Goal: Communication & Community: Answer question/provide support

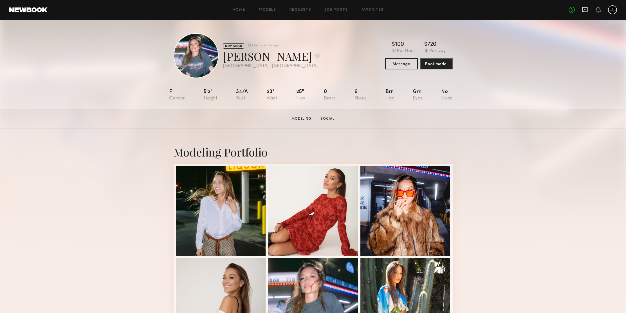
click at [585, 10] on icon at bounding box center [585, 9] width 2 height 1
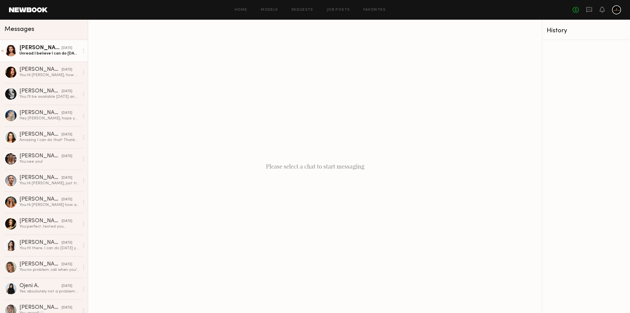
click at [32, 46] on div "Shannon M." at bounding box center [40, 48] width 42 height 6
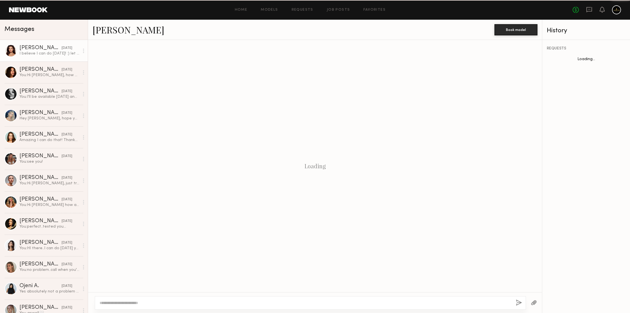
scroll to position [275, 0]
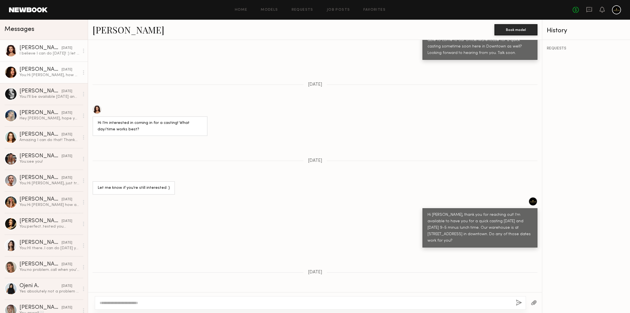
click at [62, 68] on div "08/22/2025" at bounding box center [67, 69] width 11 height 5
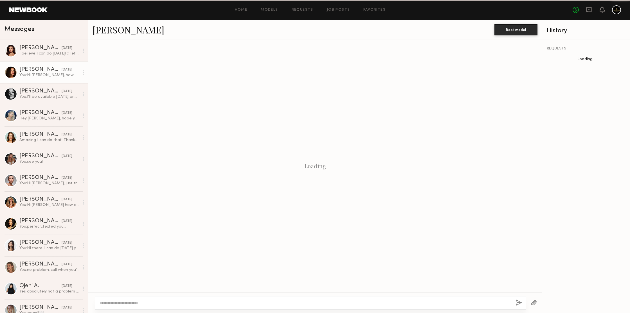
scroll to position [398, 0]
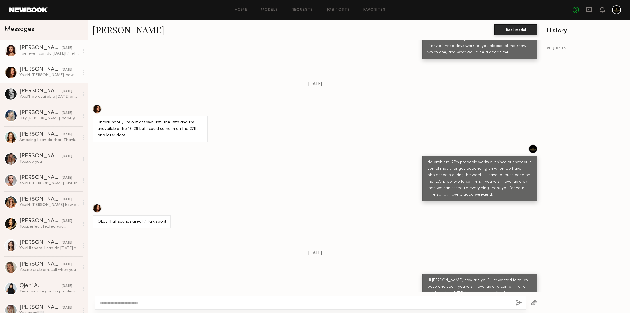
click at [39, 53] on div "I believe I can do next Wednesday! :) let me figure out what time I can swing by" at bounding box center [49, 53] width 60 height 5
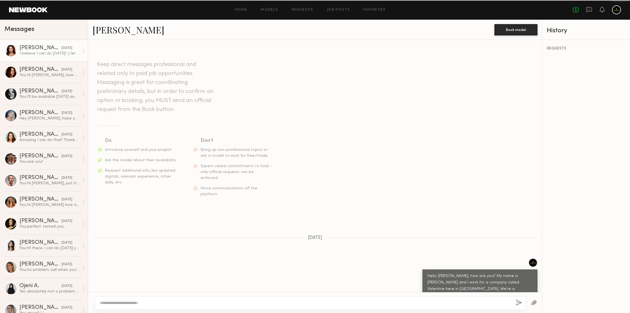
scroll to position [275, 0]
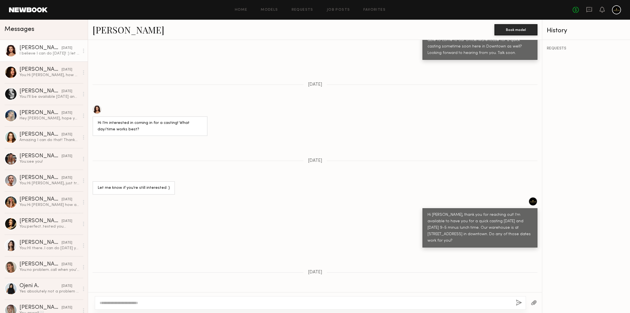
click at [205, 301] on textarea at bounding box center [306, 303] width 412 height 6
type textarea "**********"
click at [518, 303] on button "button" at bounding box center [519, 303] width 6 height 7
